Goal: Transaction & Acquisition: Purchase product/service

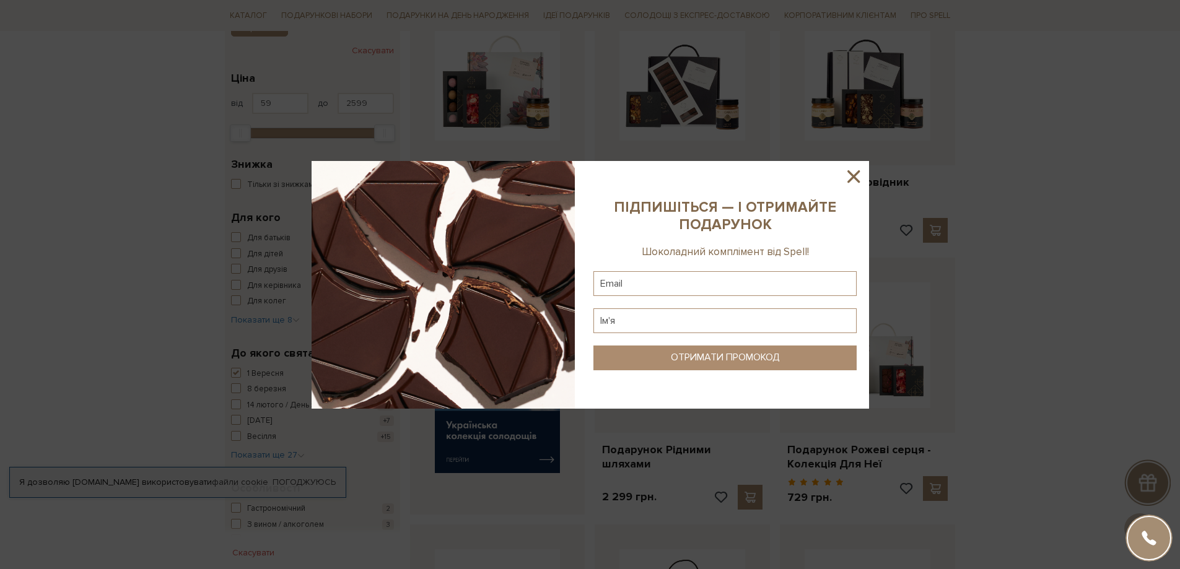
scroll to position [310, 0]
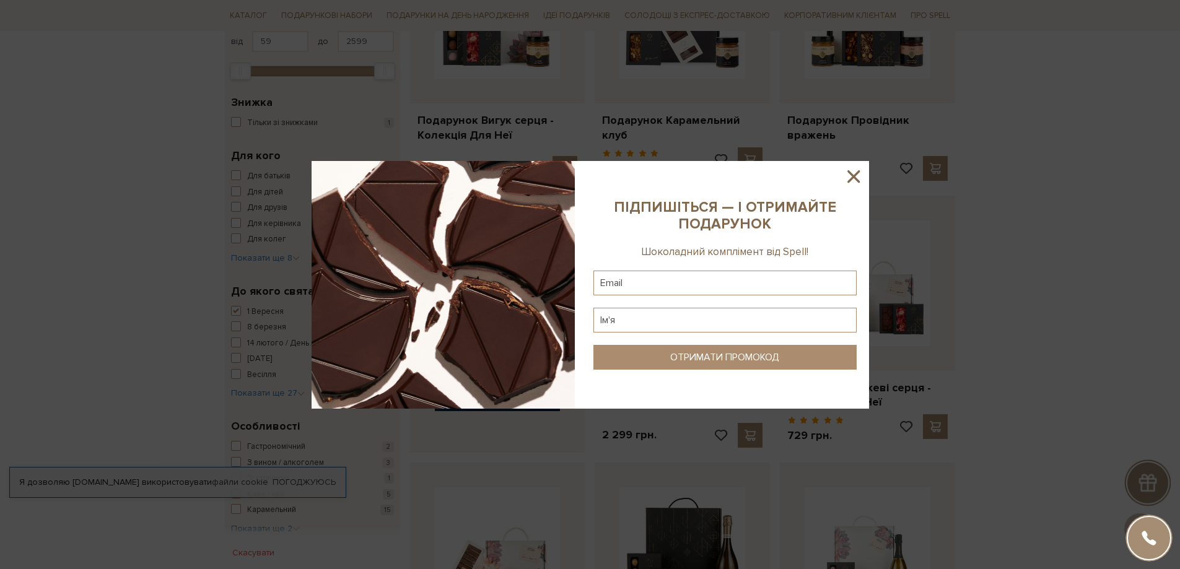
drag, startPoint x: 858, startPoint y: 176, endPoint x: 941, endPoint y: 223, distance: 95.4
click at [859, 177] on icon at bounding box center [853, 176] width 21 height 21
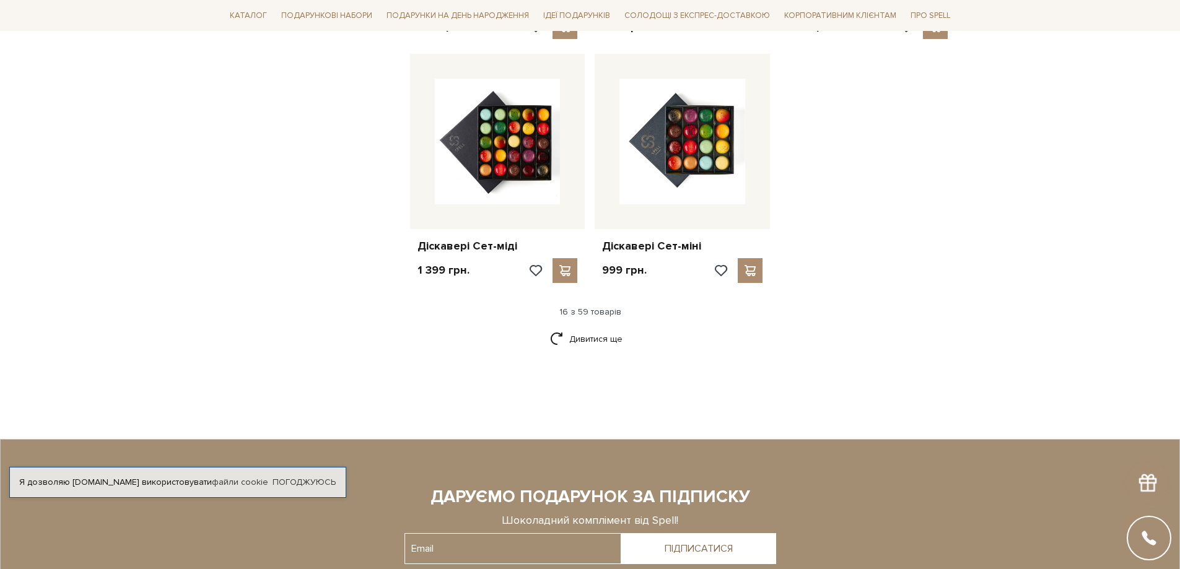
scroll to position [1673, 0]
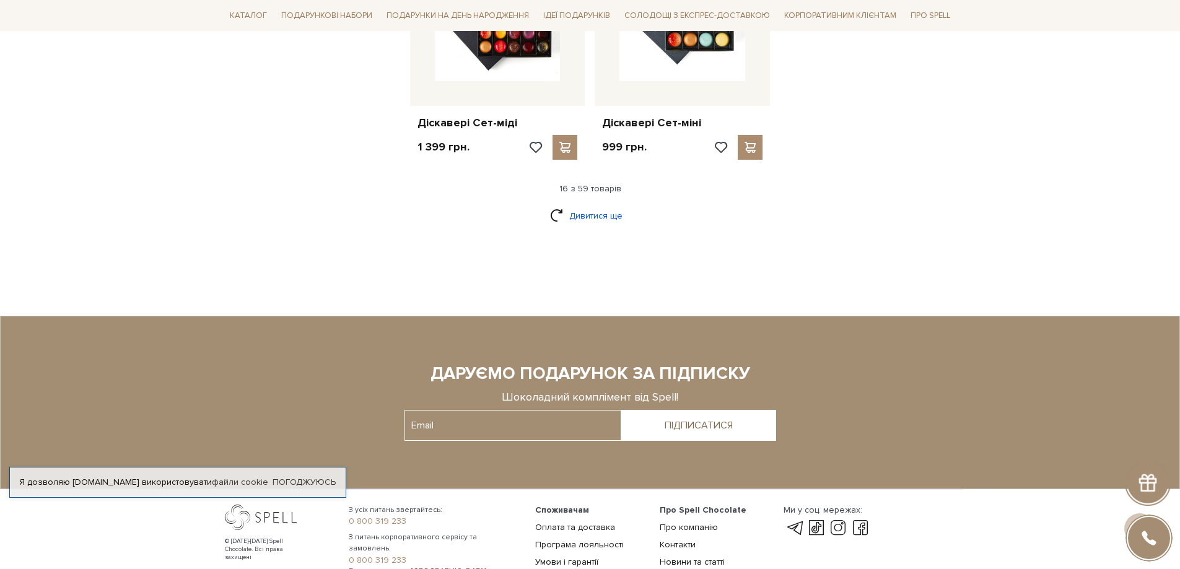
click at [605, 207] on link "Дивитися ще" at bounding box center [590, 216] width 81 height 22
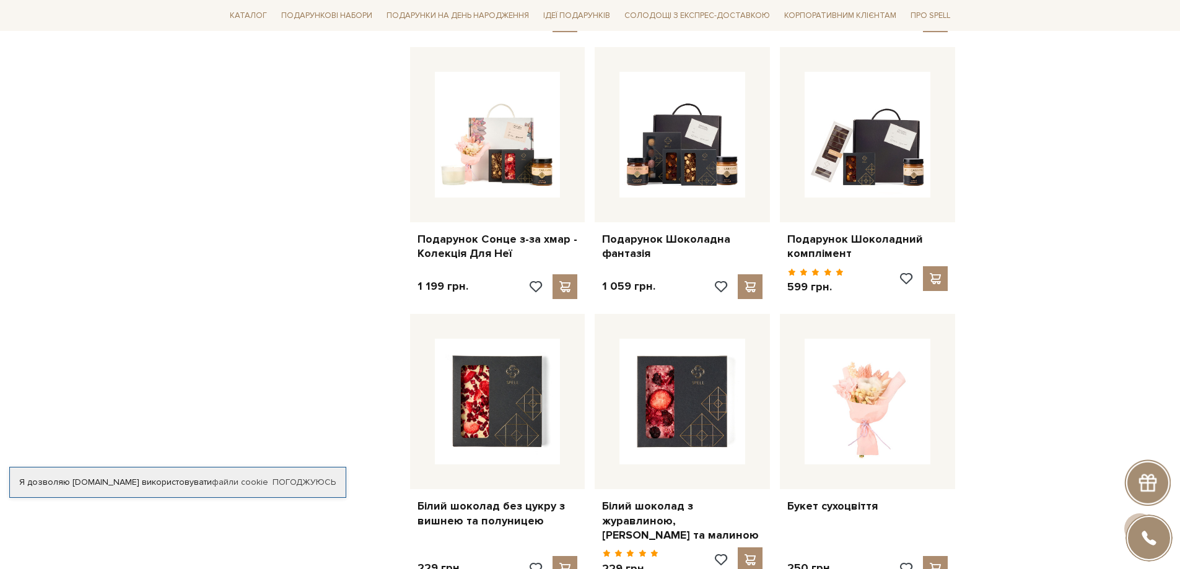
scroll to position [929, 0]
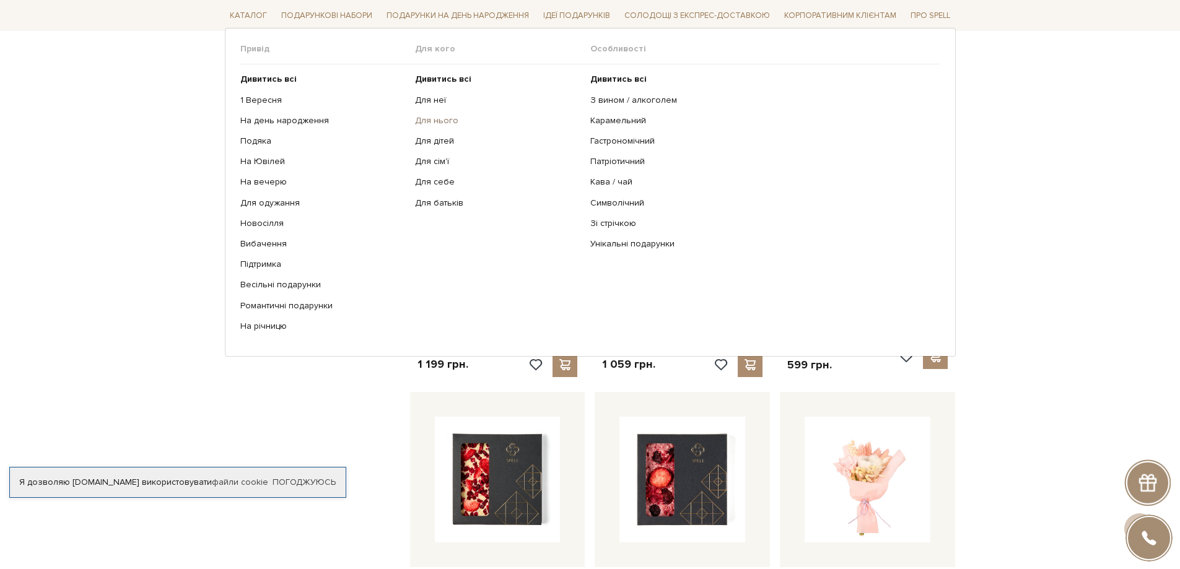
click at [452, 120] on link "Для нього" at bounding box center [498, 120] width 166 height 11
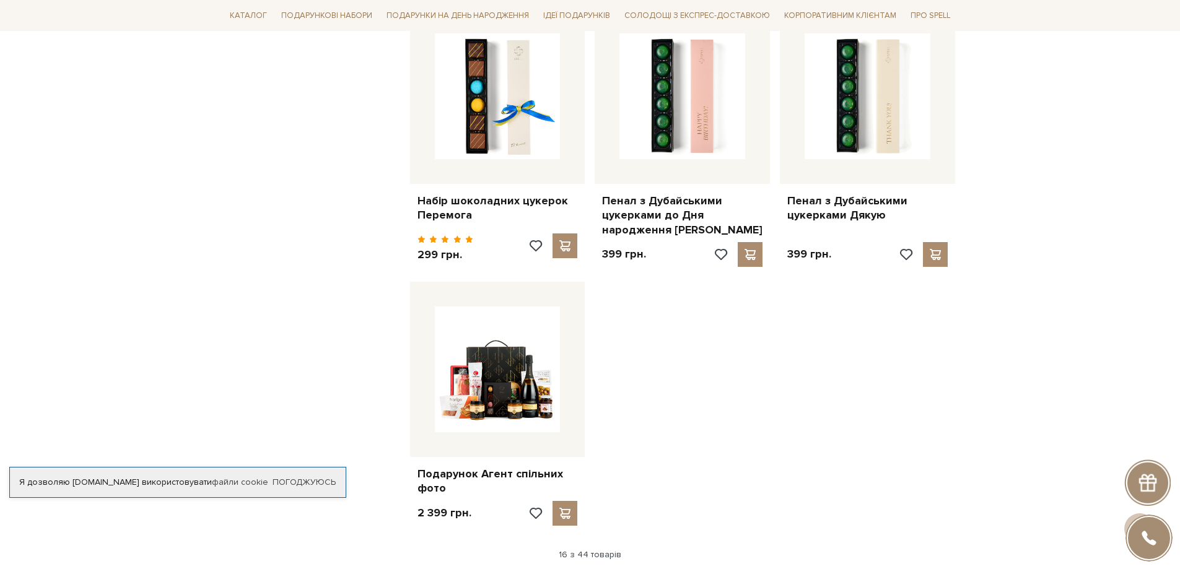
scroll to position [1301, 0]
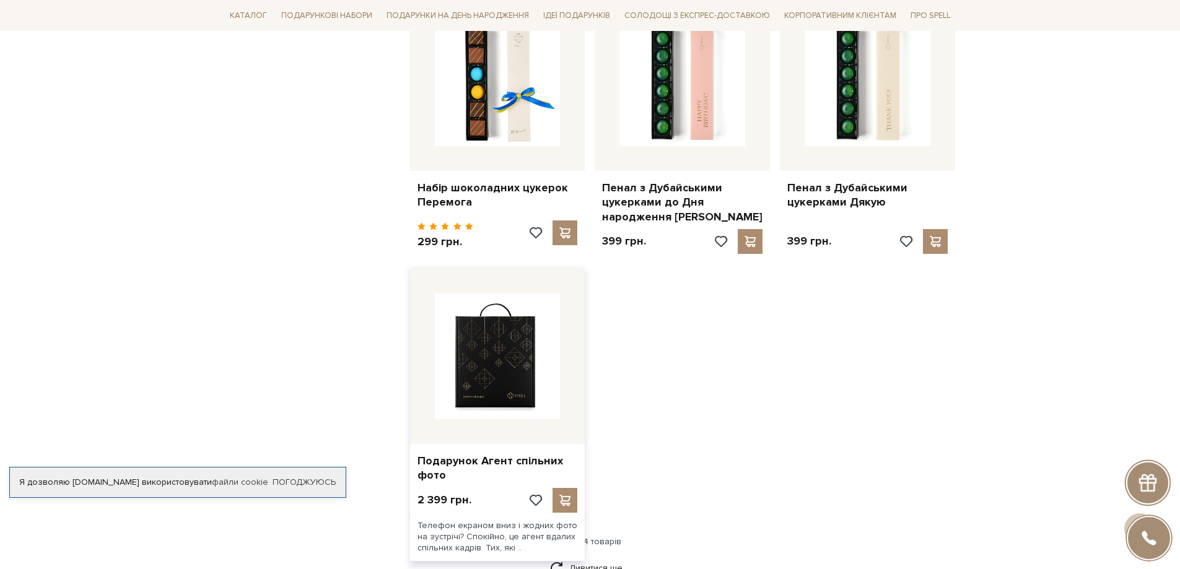
click at [497, 374] on img at bounding box center [498, 357] width 126 height 126
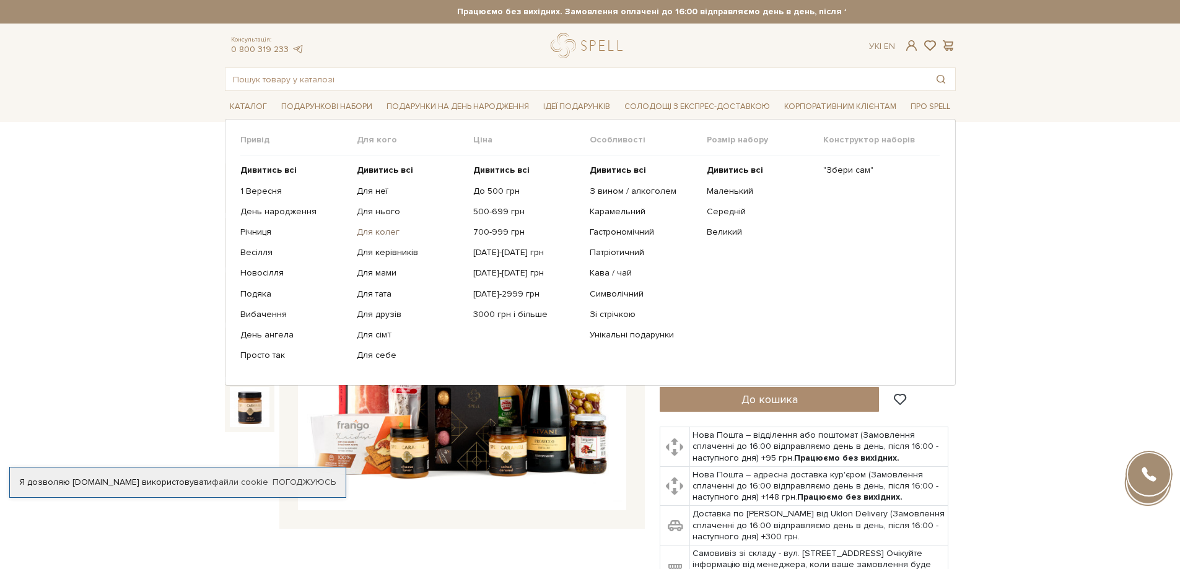
click at [362, 233] on link "Для колег" at bounding box center [410, 232] width 107 height 11
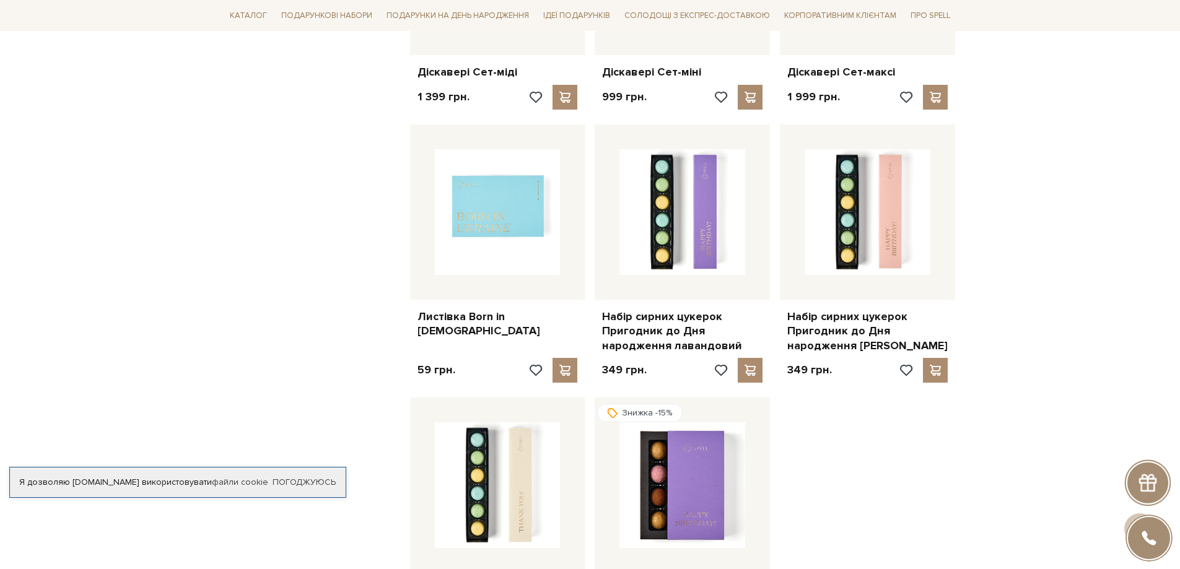
scroll to position [1177, 0]
